Goal: Use online tool/utility: Utilize a website feature to perform a specific function

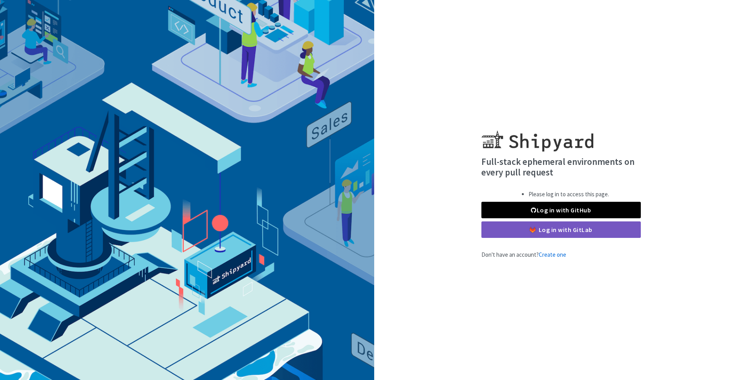
click at [493, 205] on link "Log in with GitHub" at bounding box center [560, 210] width 159 height 16
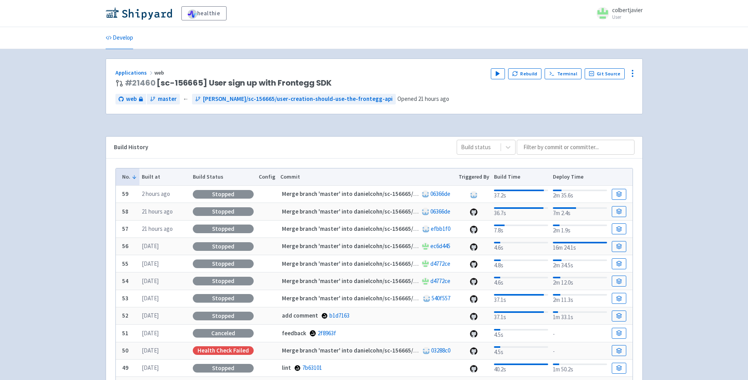
click at [523, 82] on div "Play Rebuild Terminal Git Source" at bounding box center [562, 78] width 142 height 20
click at [525, 78] on button "Rebuild" at bounding box center [525, 73] width 34 height 11
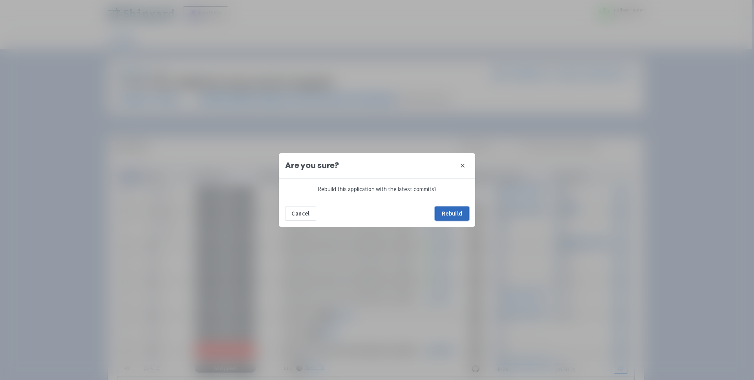
click at [446, 215] on button "Rebuild" at bounding box center [452, 214] width 34 height 14
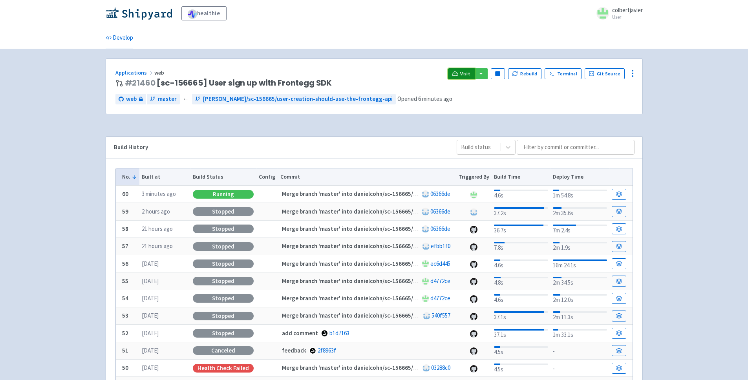
click at [466, 72] on span "Visit" at bounding box center [465, 74] width 10 height 6
